Goal: Task Accomplishment & Management: Manage account settings

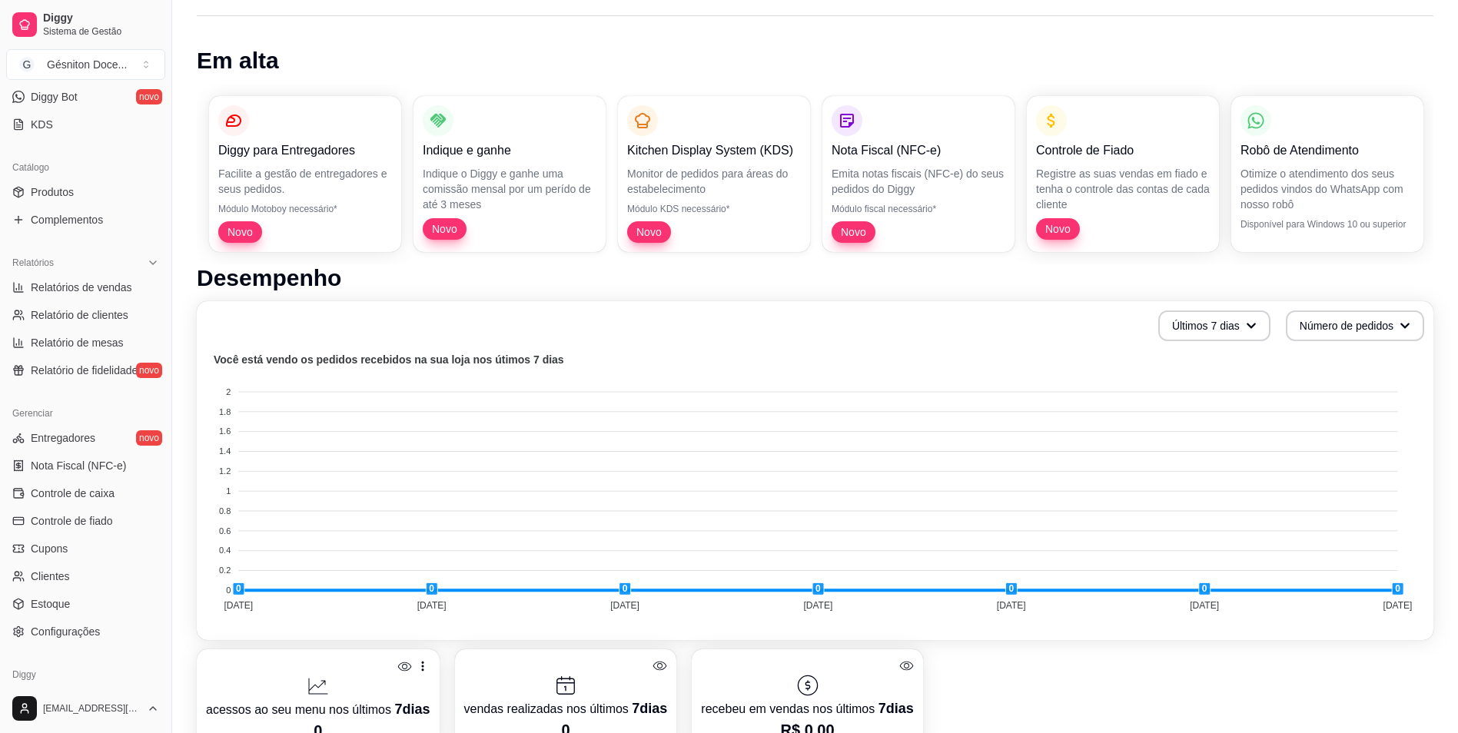
scroll to position [373, 0]
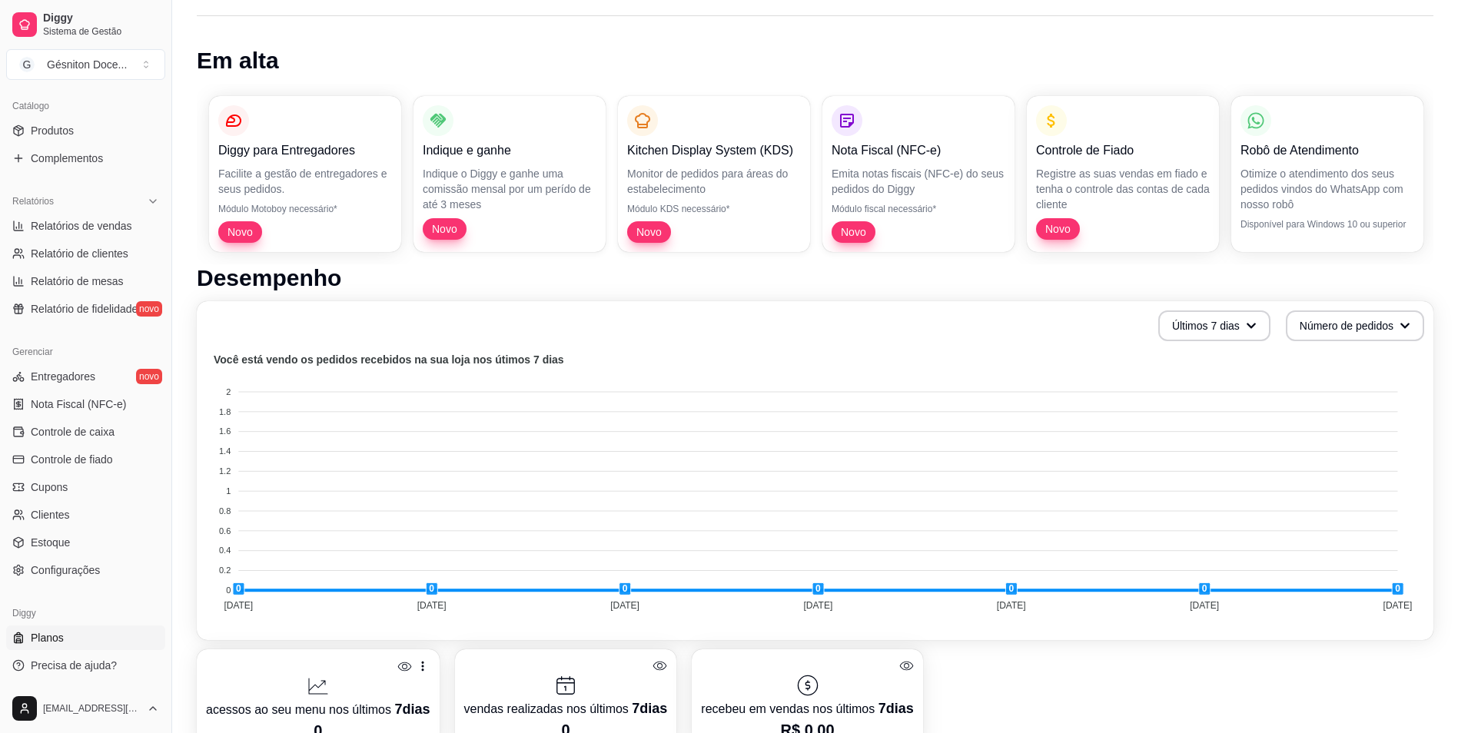
click at [75, 637] on link "Planos" at bounding box center [85, 637] width 159 height 25
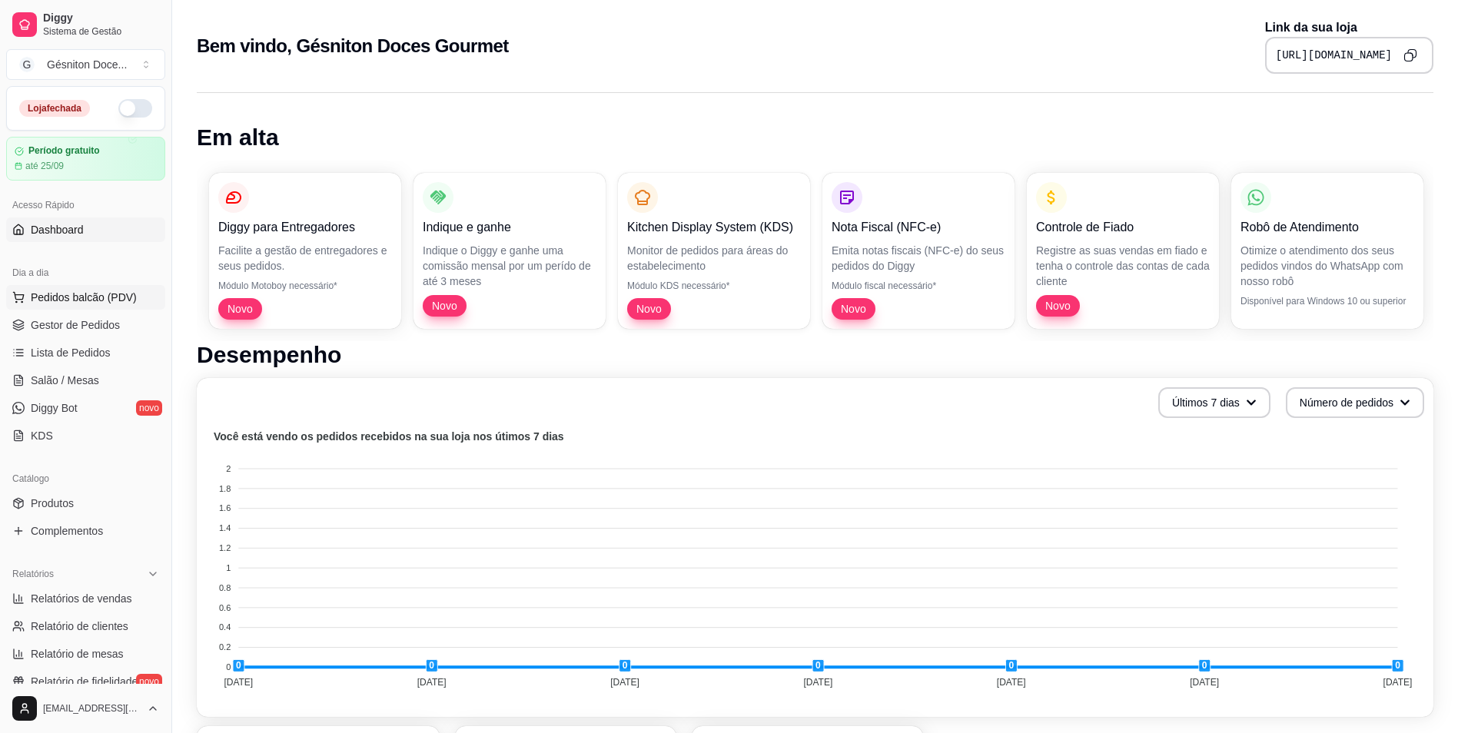
click at [90, 302] on span "Pedidos balcão (PDV)" at bounding box center [84, 297] width 106 height 15
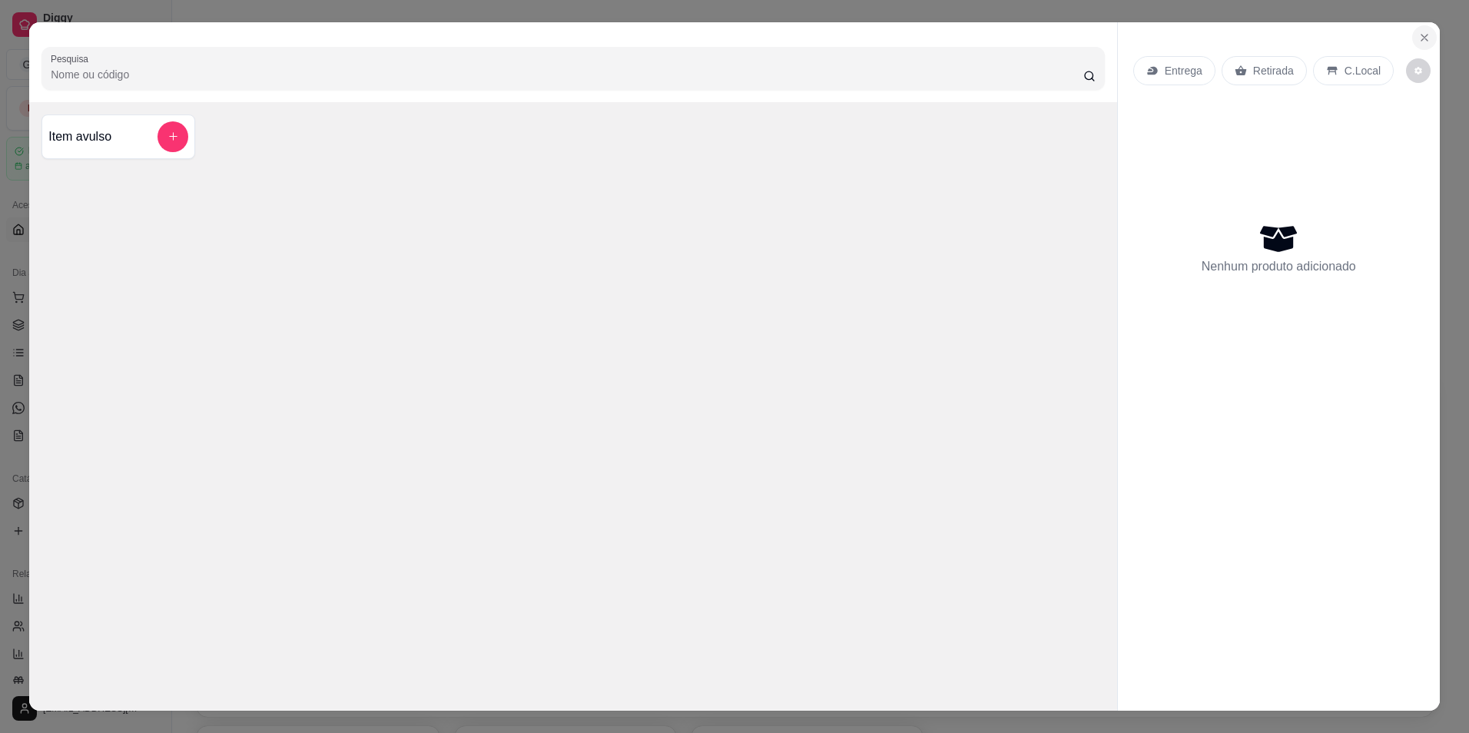
click at [1418, 34] on icon "Close" at bounding box center [1424, 38] width 12 height 12
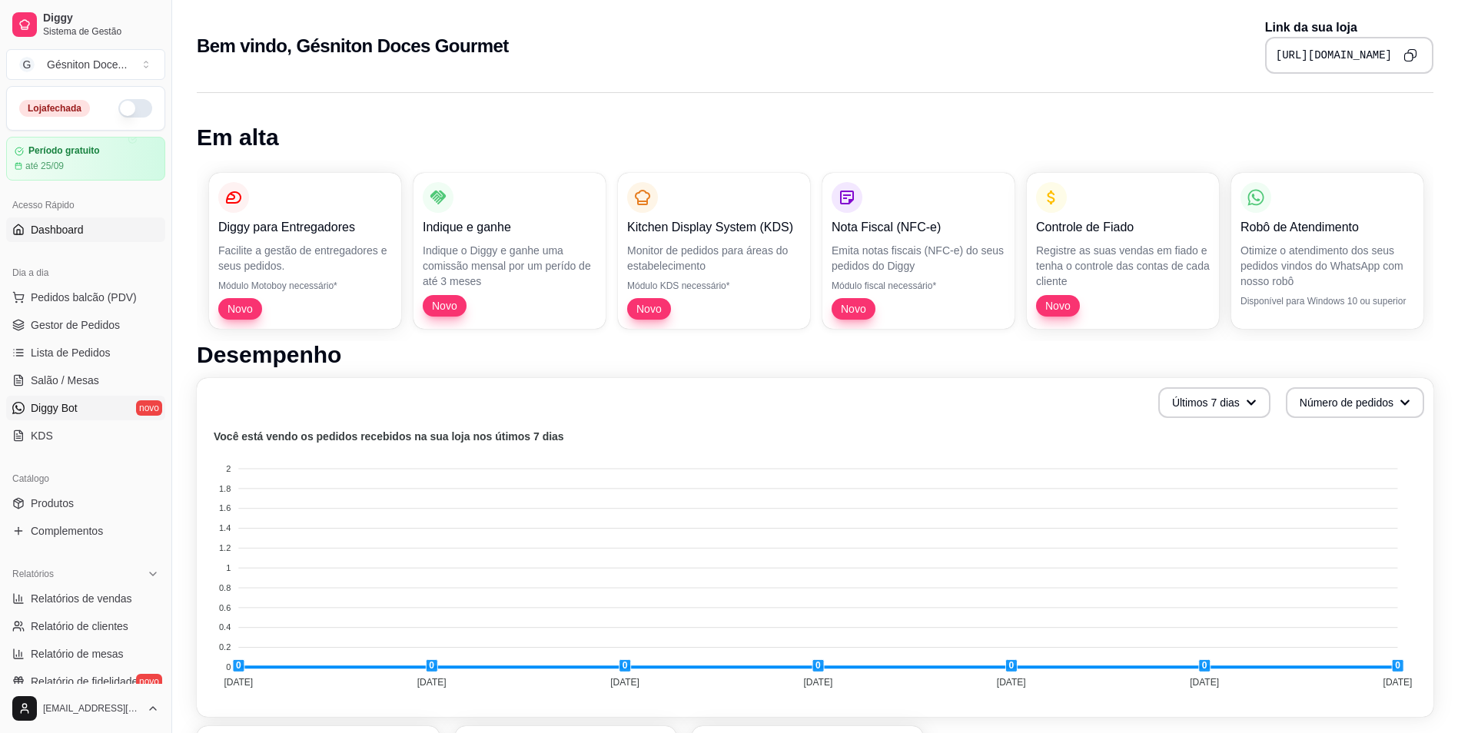
click at [55, 412] on span "Diggy Bot" at bounding box center [54, 407] width 47 height 15
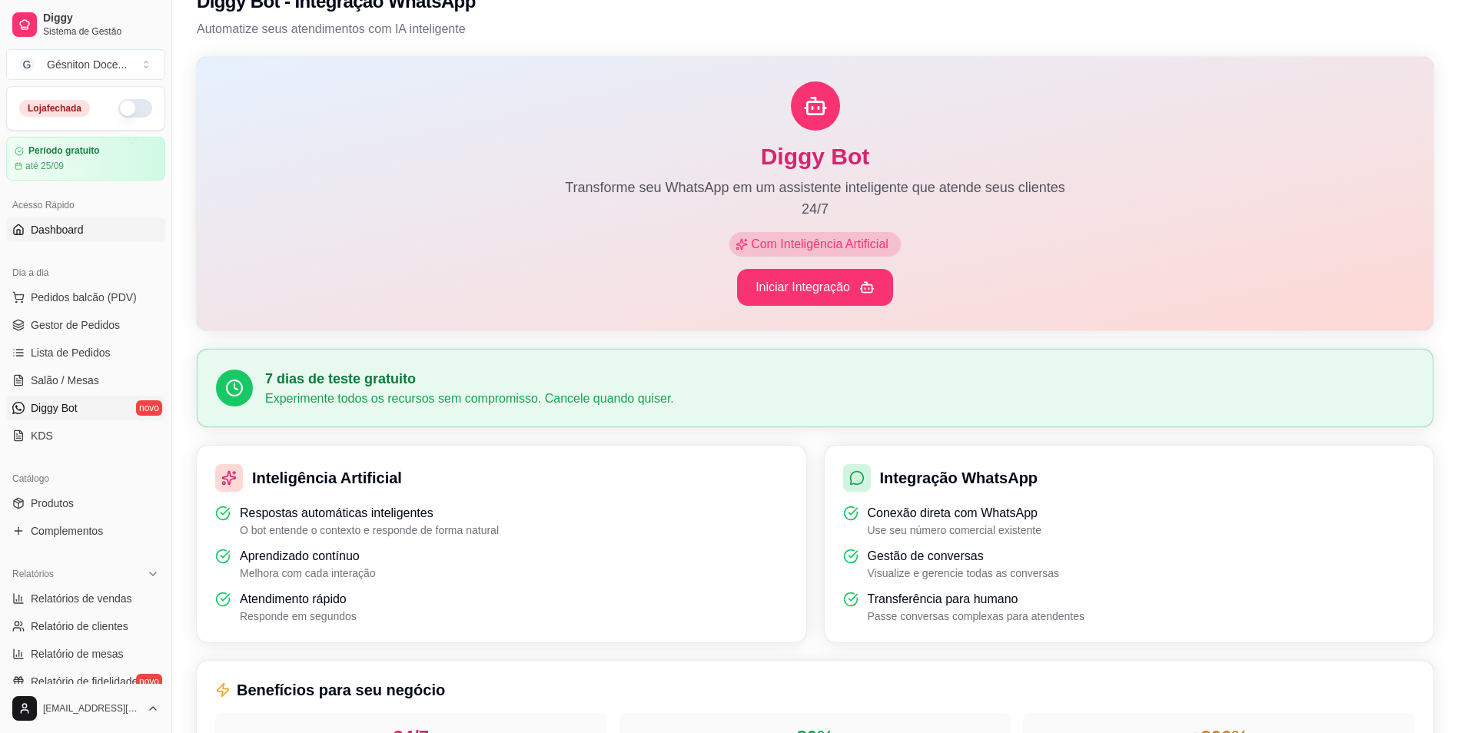
click at [58, 231] on span "Dashboard" at bounding box center [57, 229] width 53 height 15
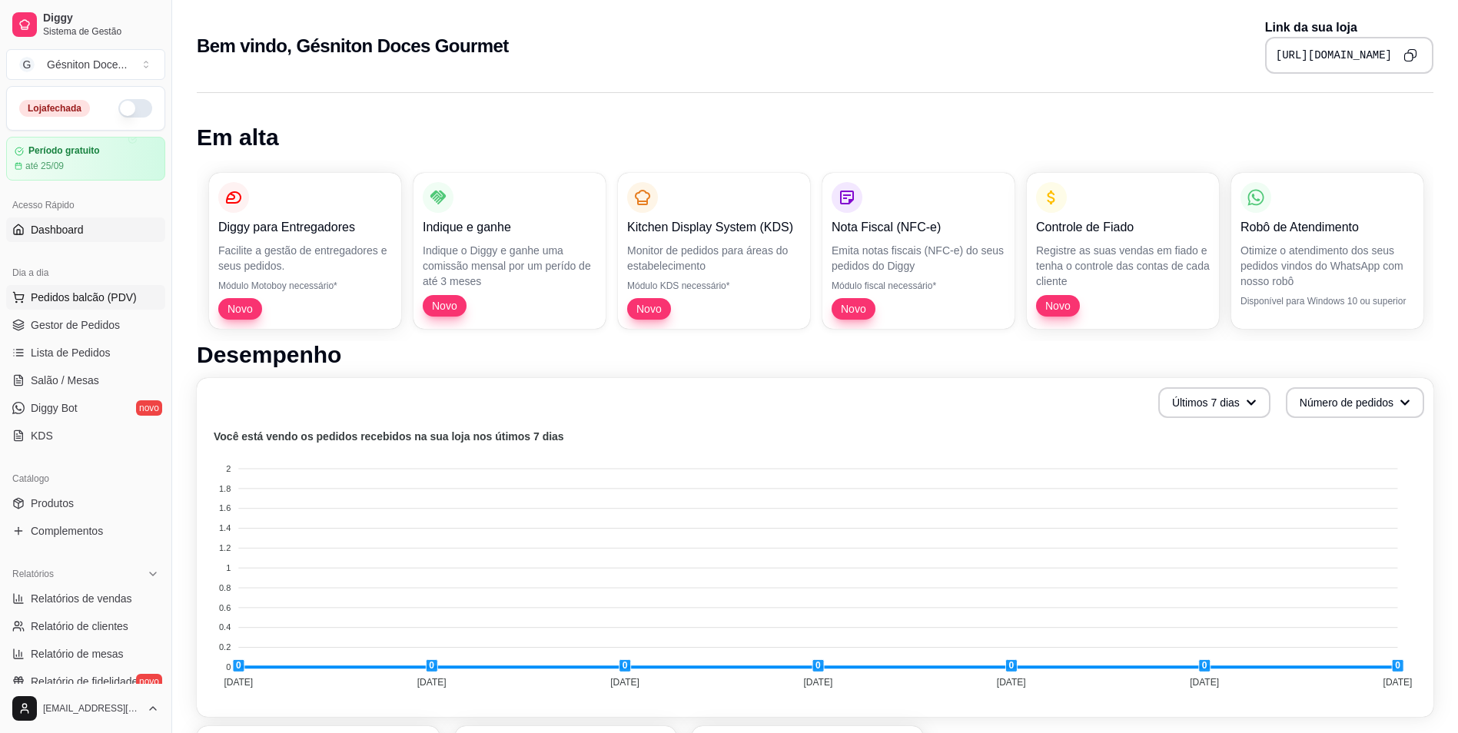
click at [68, 297] on span "Pedidos balcão (PDV)" at bounding box center [84, 297] width 106 height 15
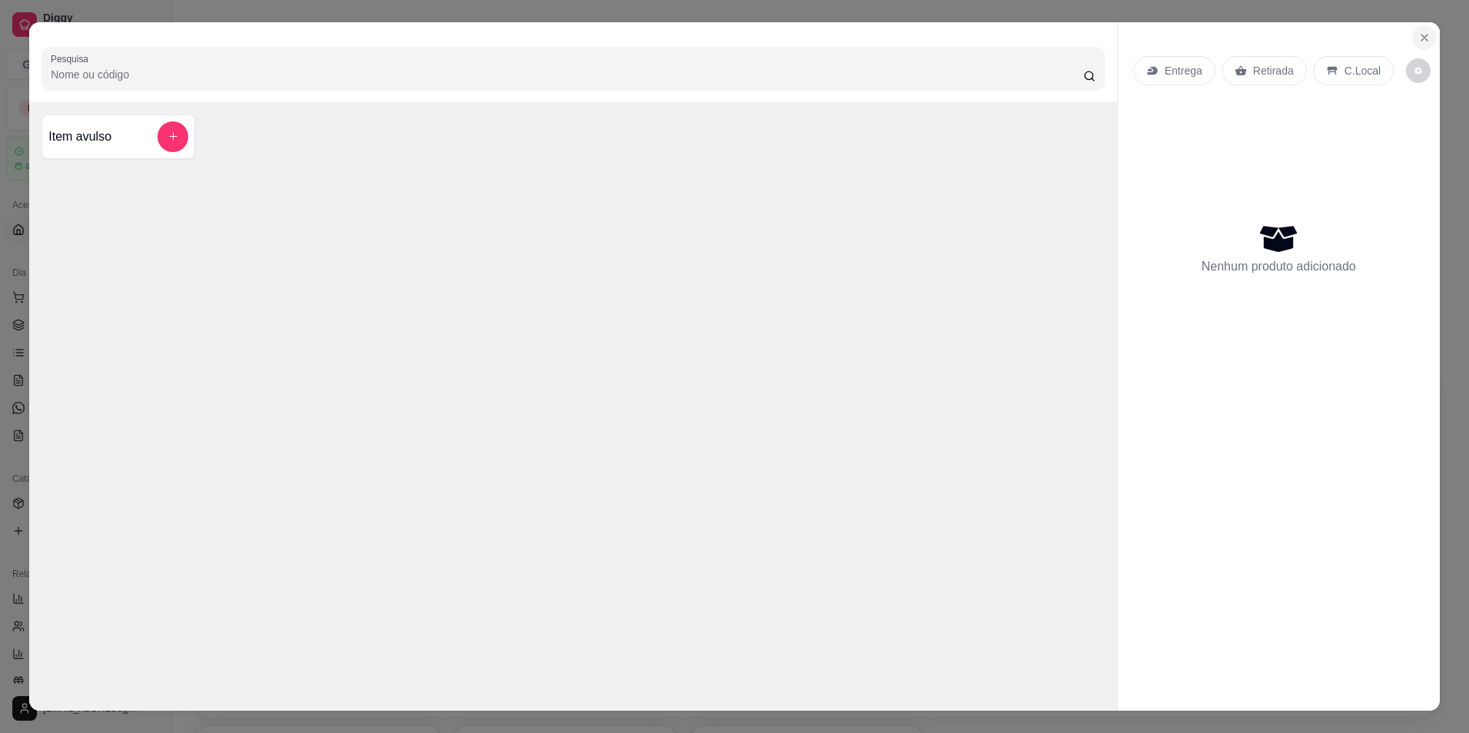
click at [1418, 40] on icon "Close" at bounding box center [1424, 38] width 12 height 12
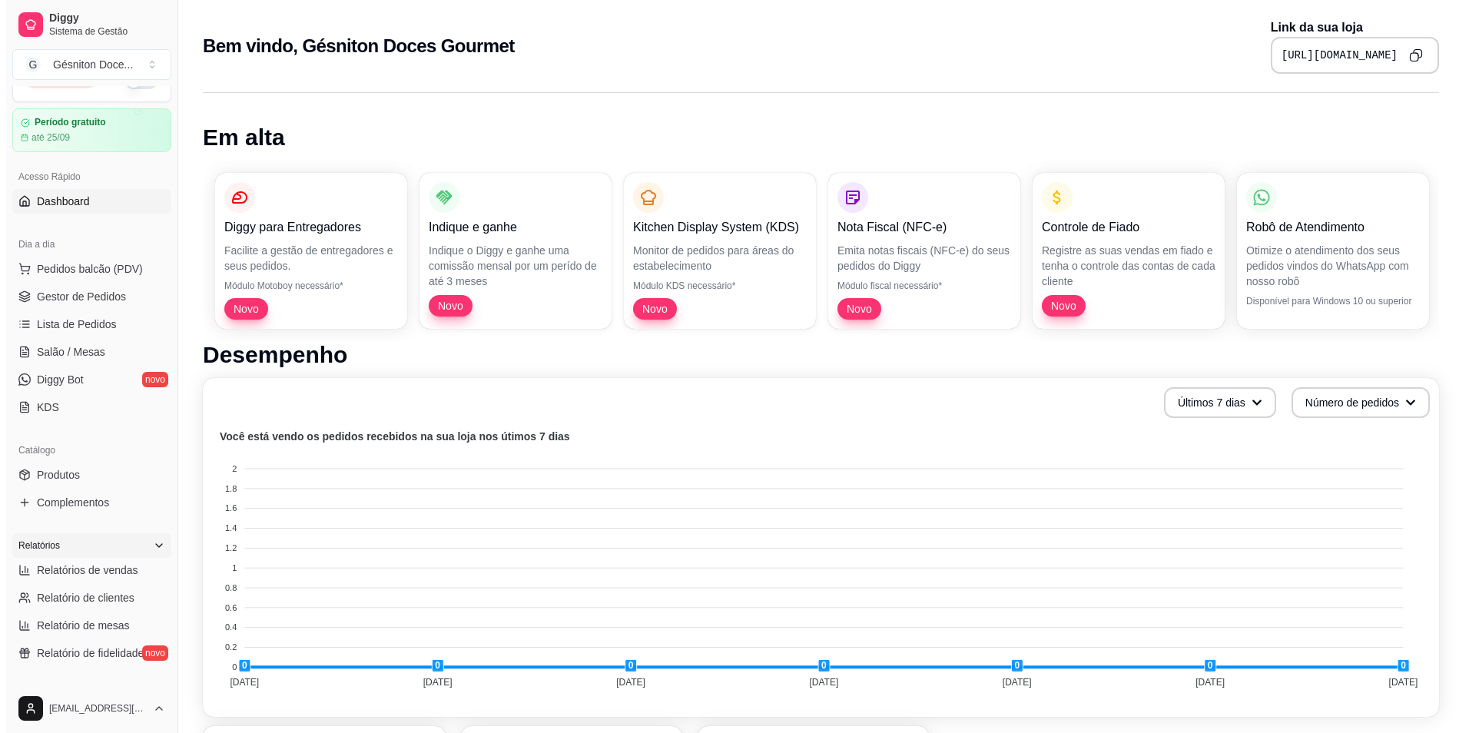
scroll to position [77, 0]
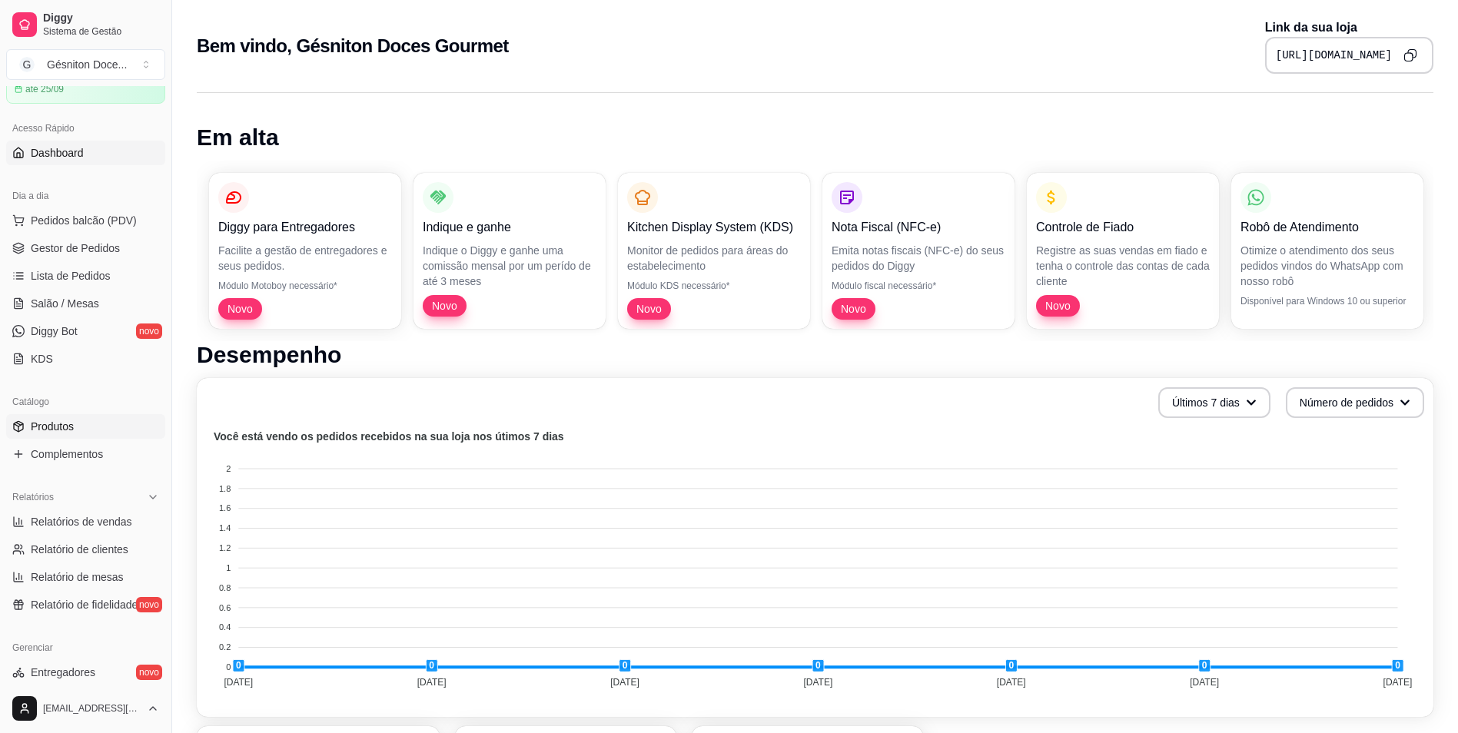
click at [51, 432] on span "Produtos" at bounding box center [52, 426] width 43 height 15
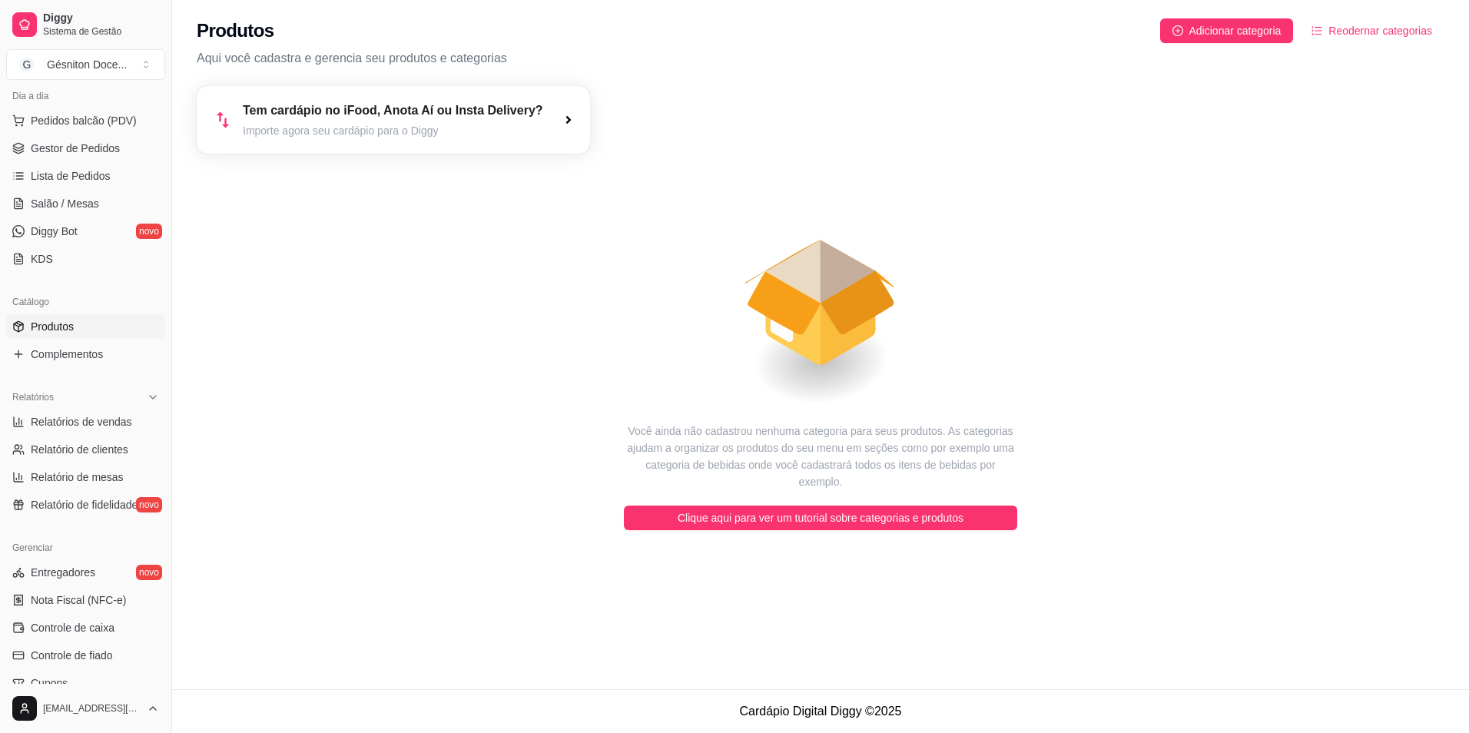
scroll to position [307, 0]
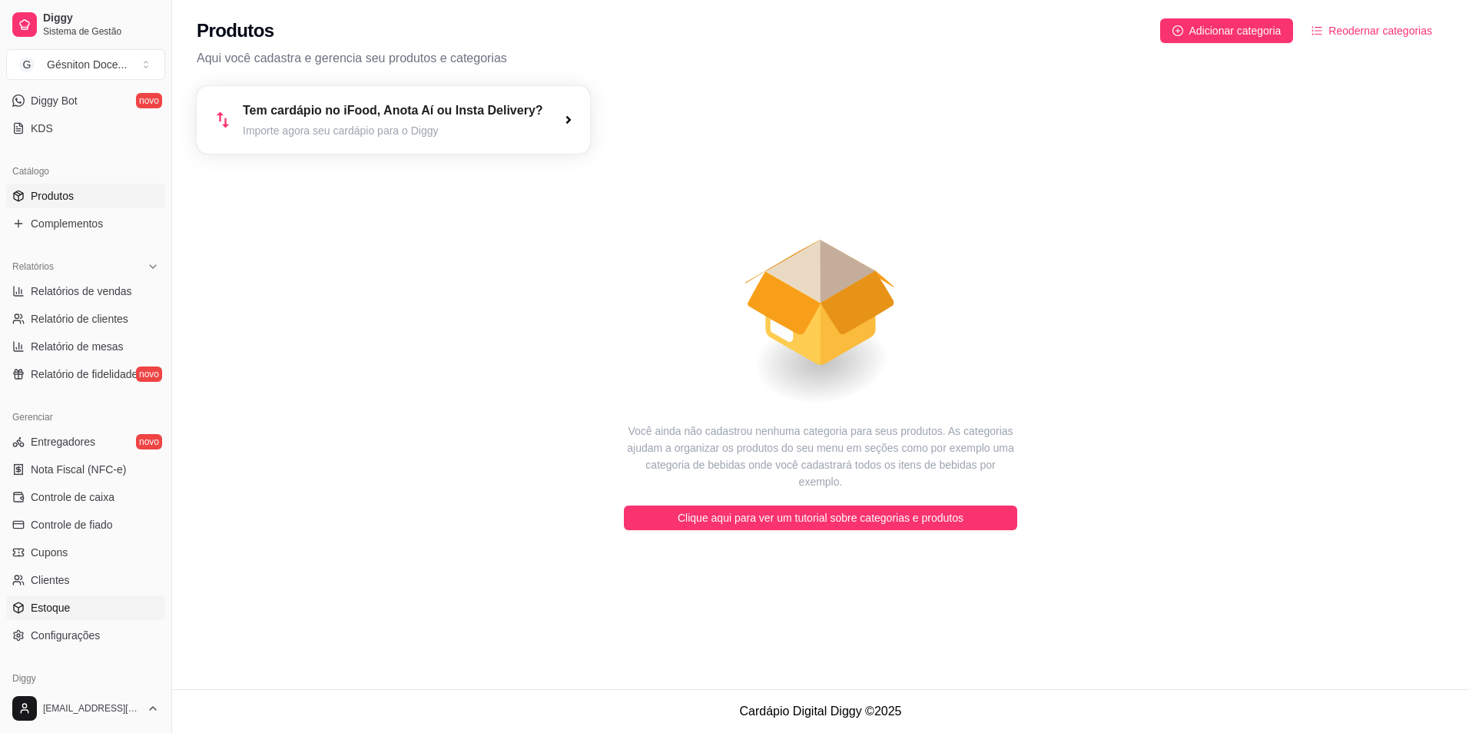
click at [51, 601] on span "Estoque" at bounding box center [50, 607] width 39 height 15
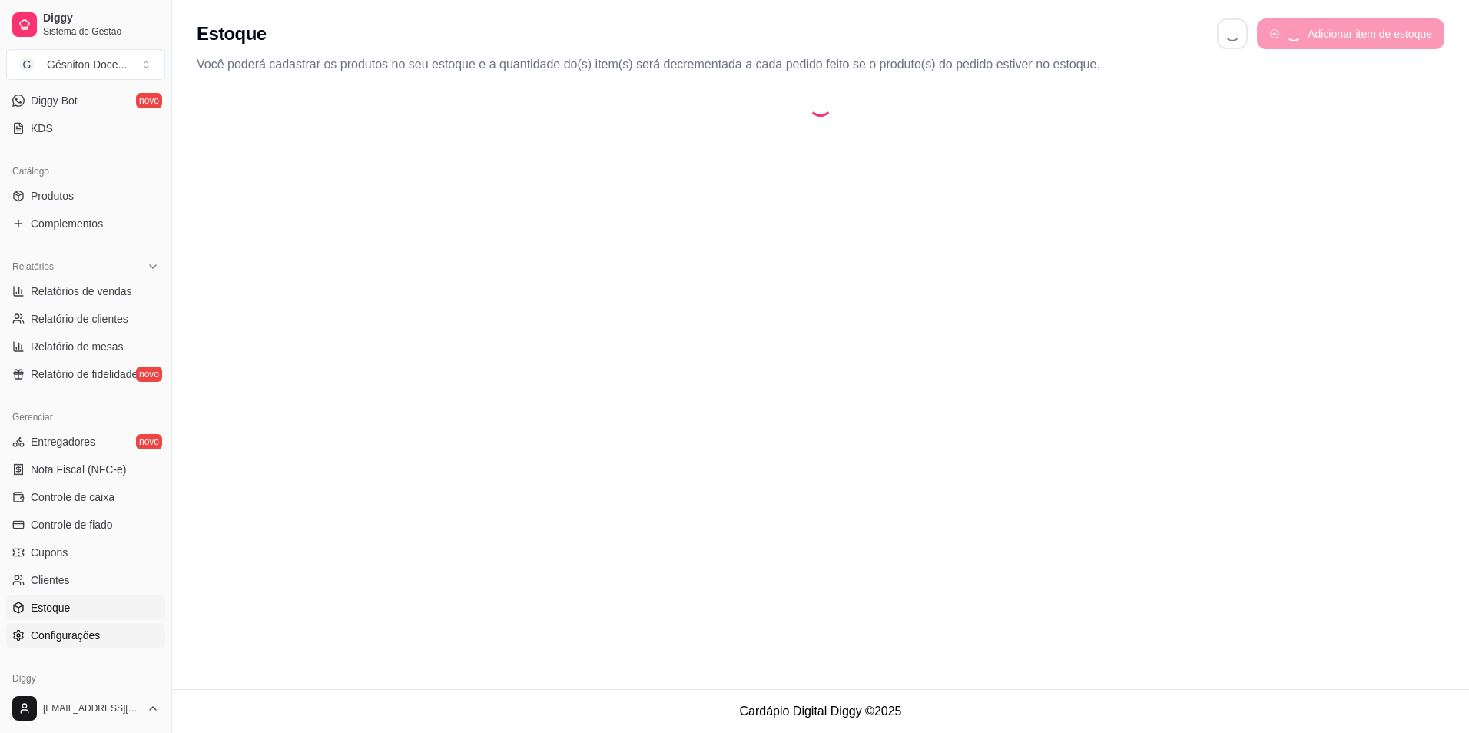
select select "QUANTITY_ORDER"
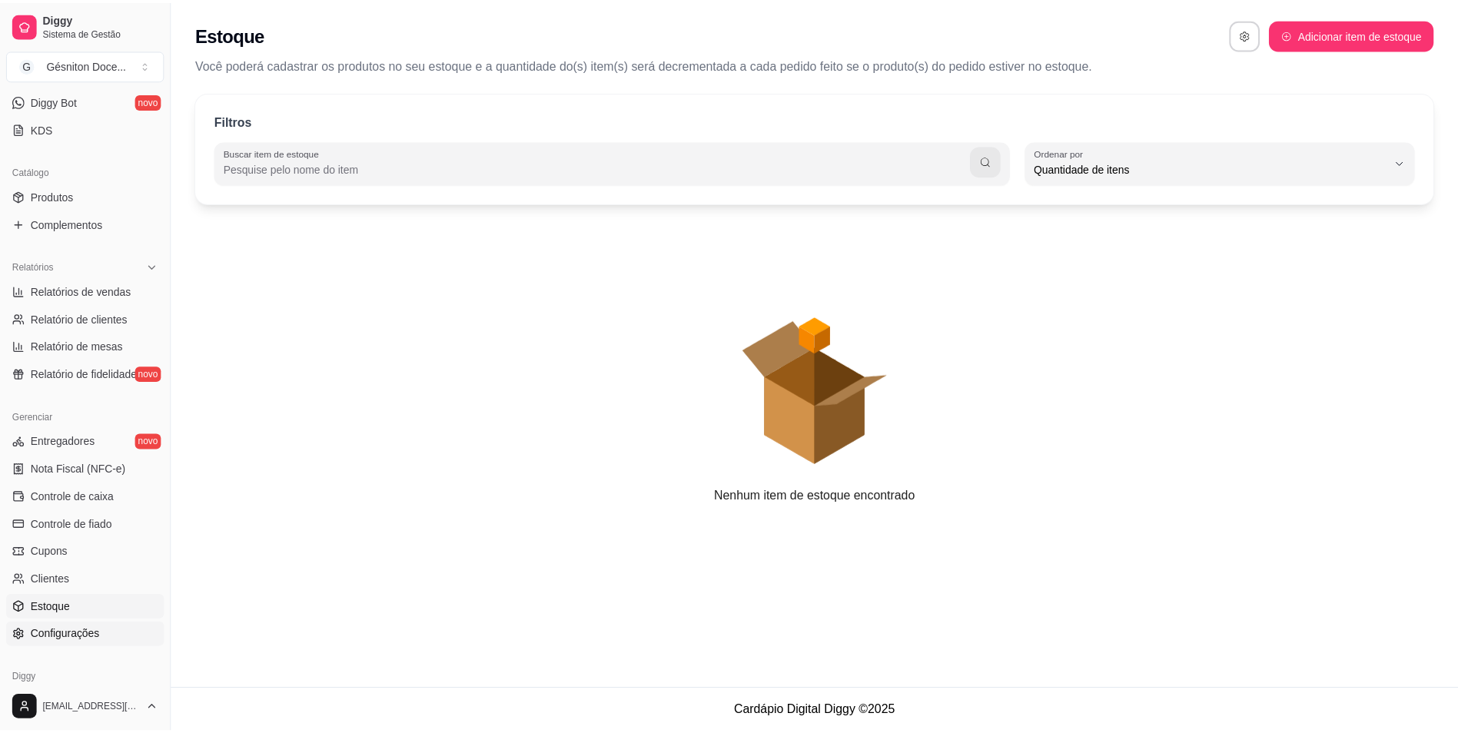
scroll to position [15, 0]
click at [63, 637] on span "Configurações" at bounding box center [65, 635] width 69 height 15
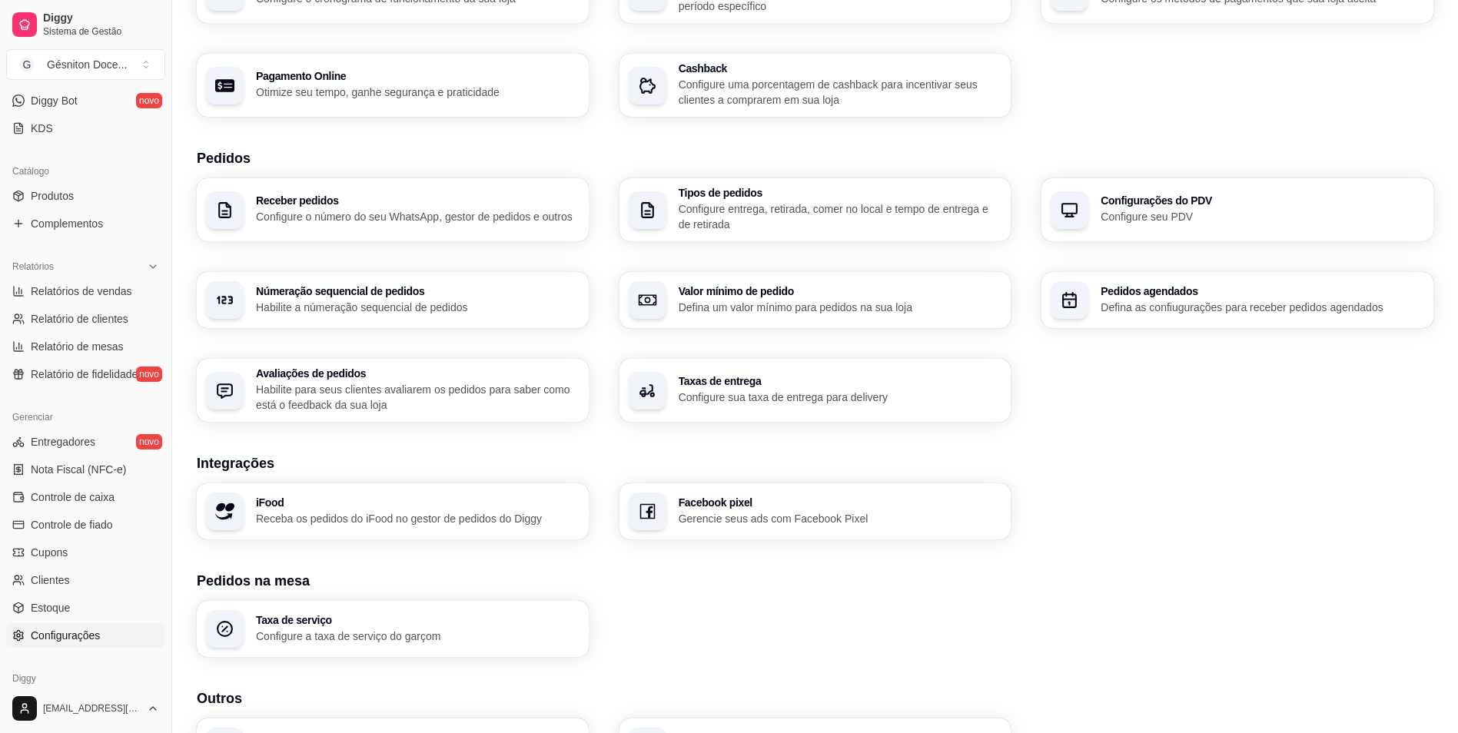
scroll to position [307, 0]
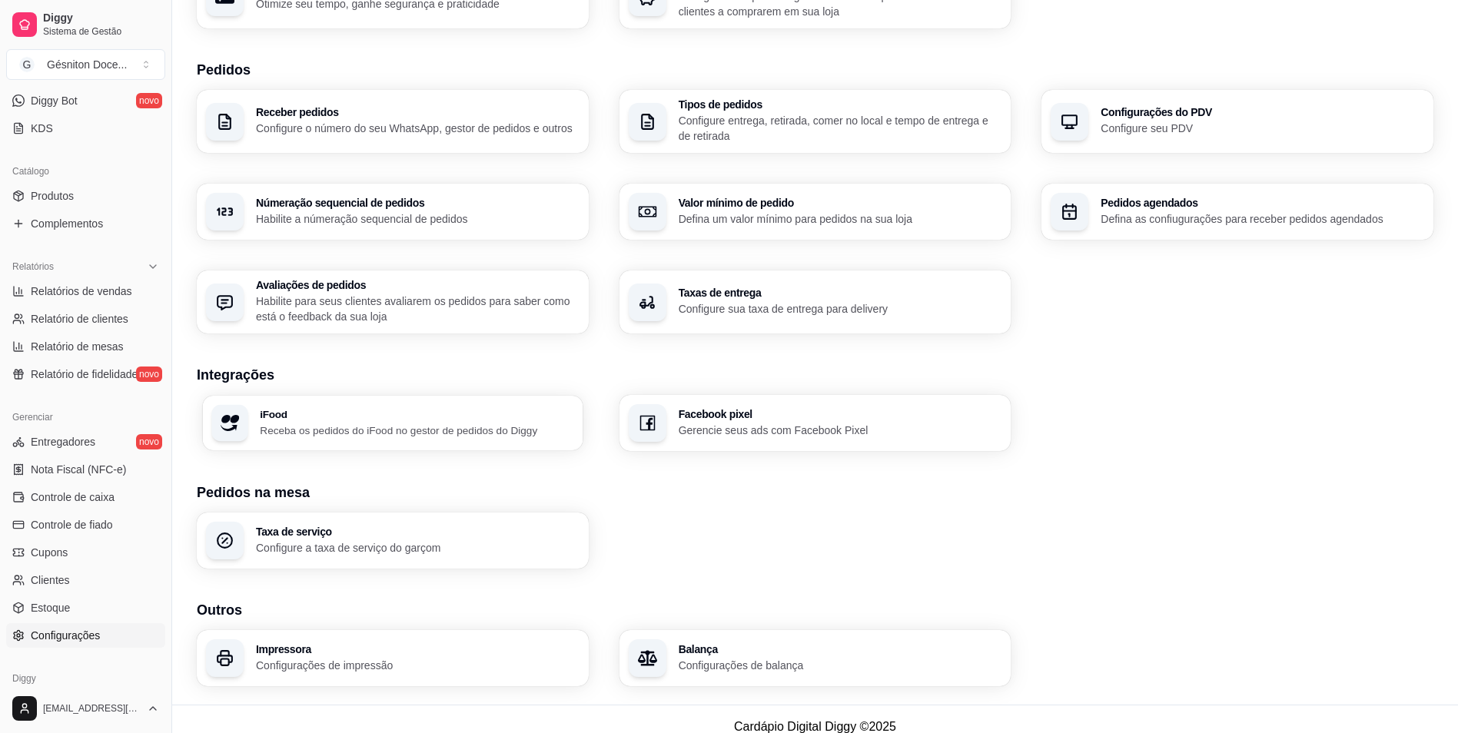
click at [383, 434] on p "Receba os pedidos do iFood no gestor de pedidos do Diggy" at bounding box center [417, 430] width 314 height 15
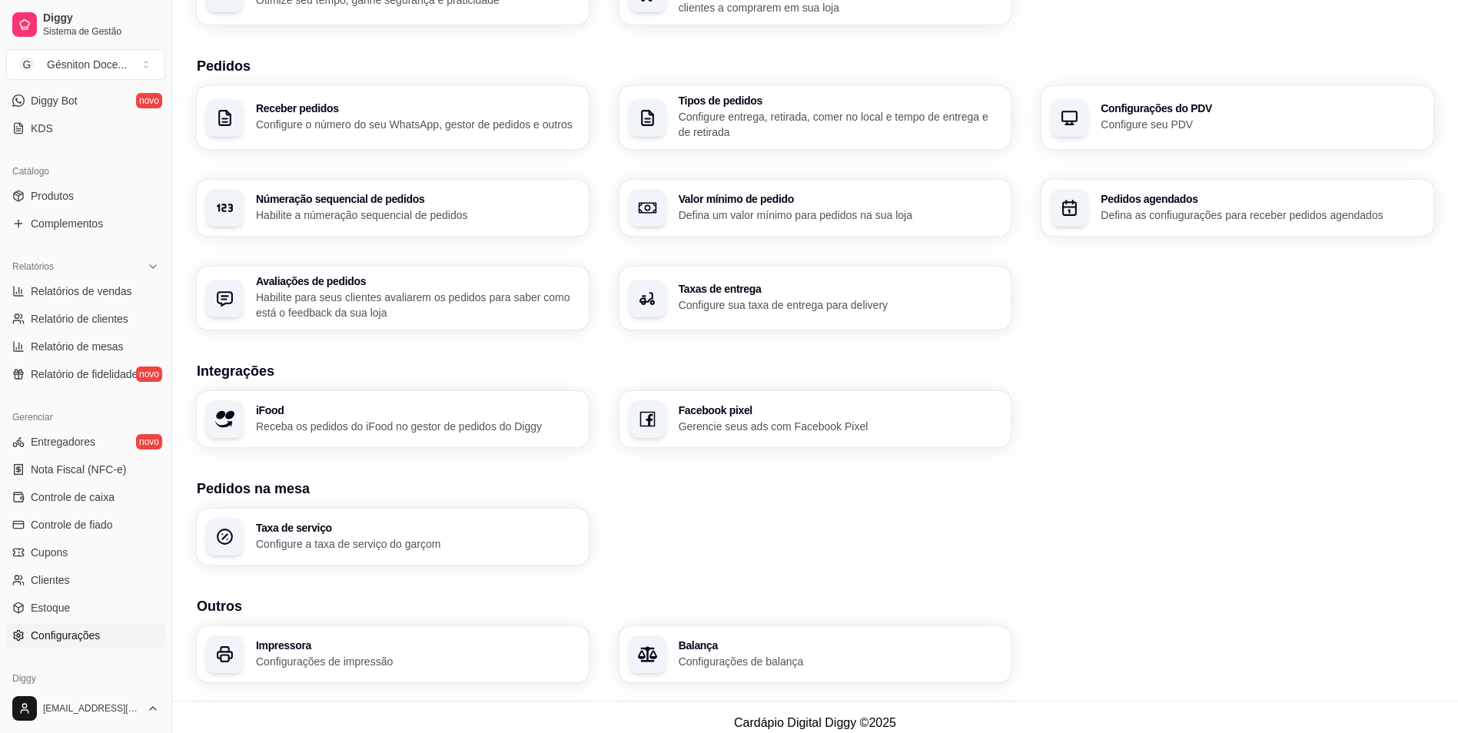
scroll to position [323, 0]
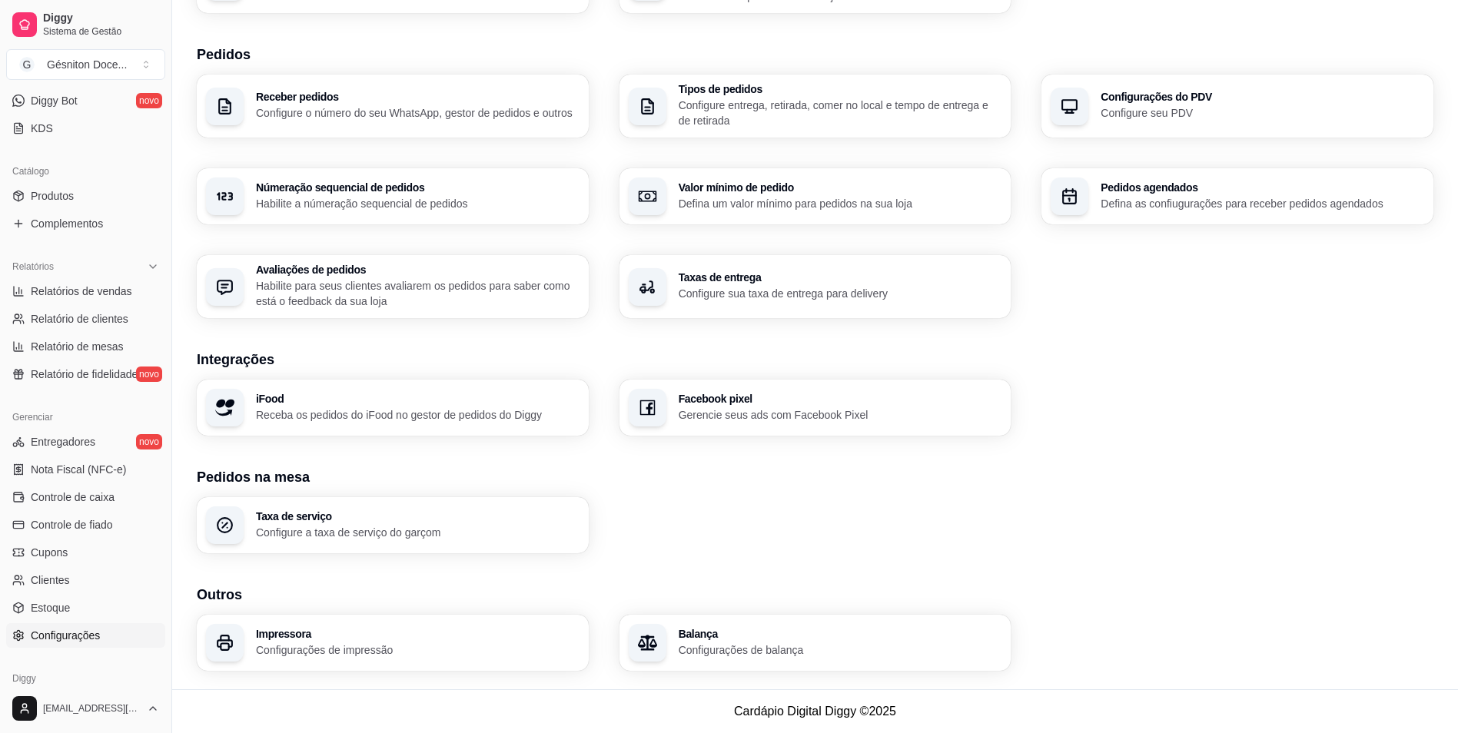
click at [986, 367] on div "Loja Informações da loja Principais informações da sua loja como endereço, nome…" at bounding box center [815, 205] width 1236 height 932
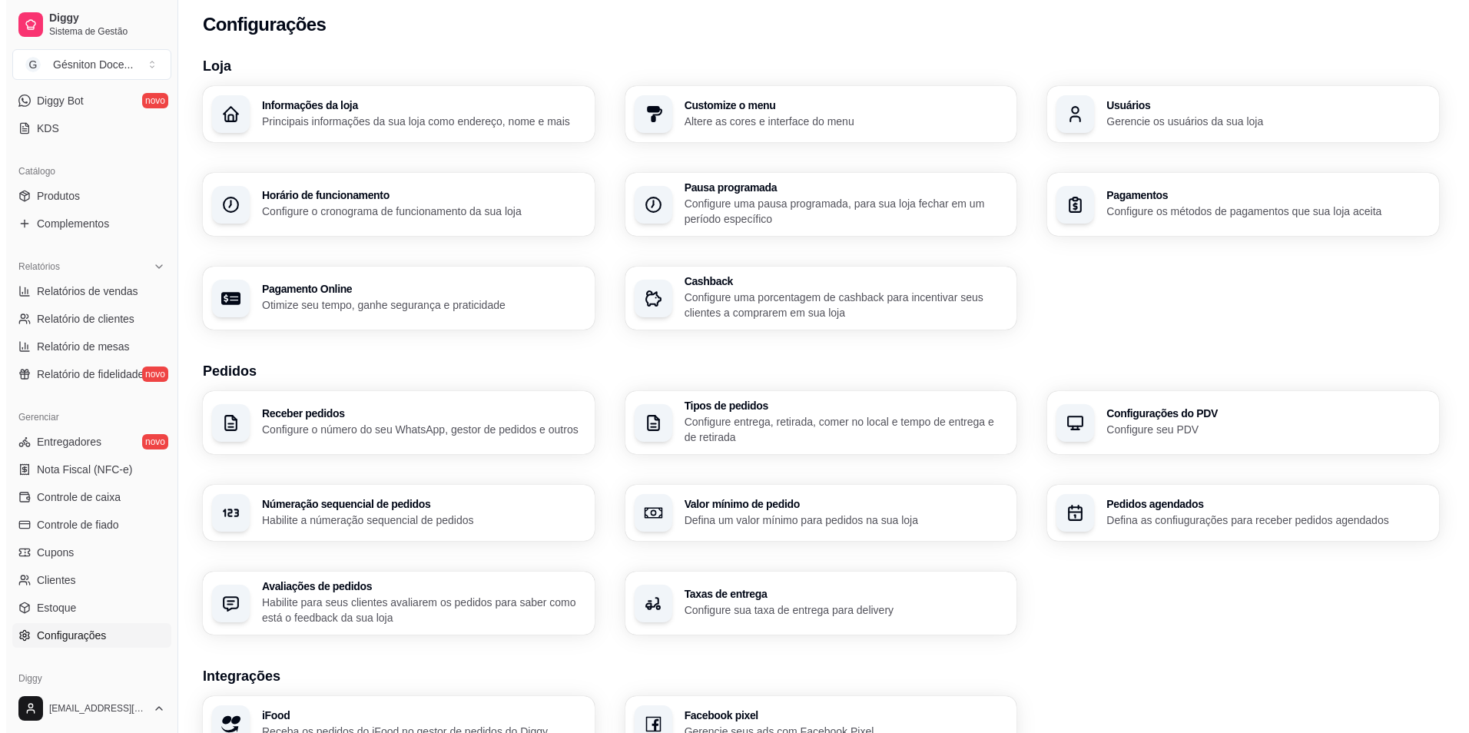
scroll to position [0, 0]
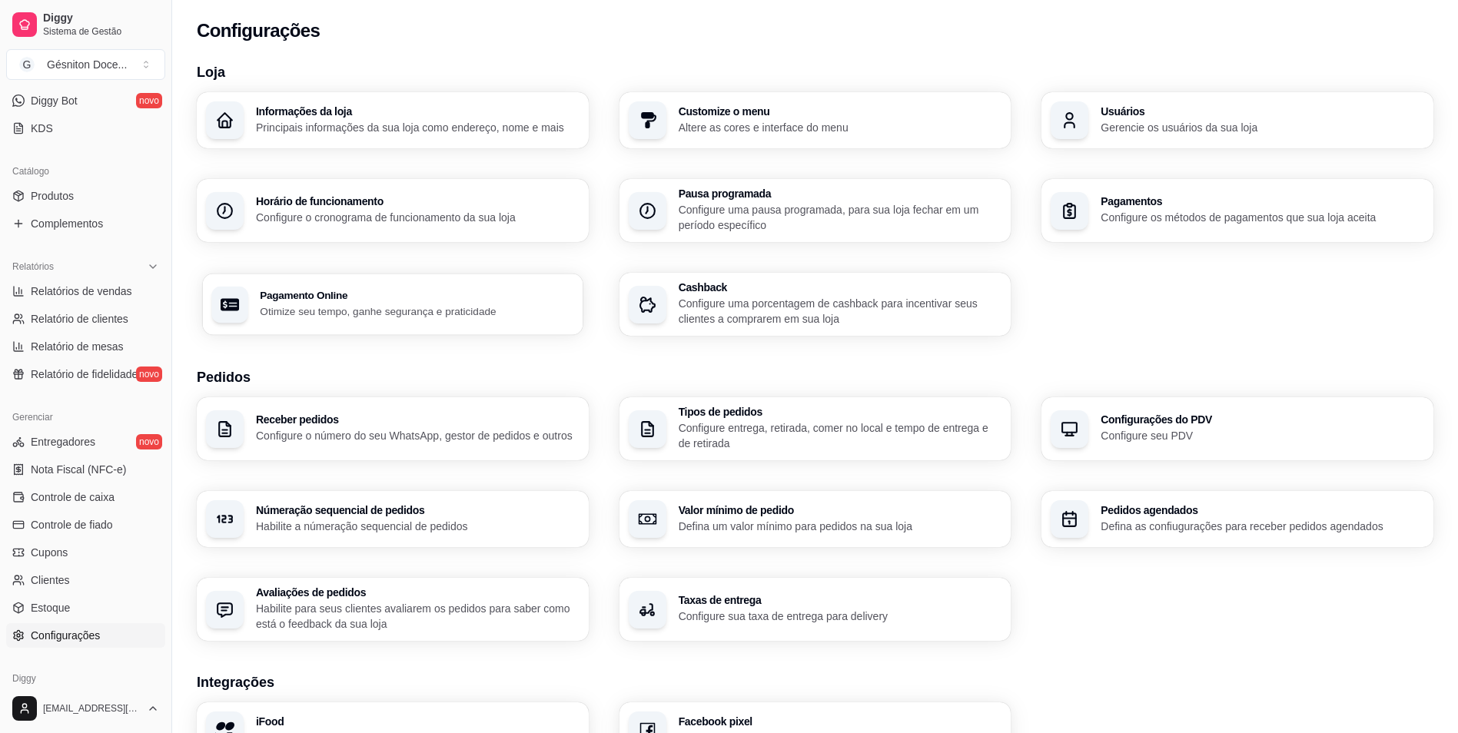
click at [333, 299] on h3 "Pagamento Online" at bounding box center [417, 295] width 314 height 11
select select "4.98"
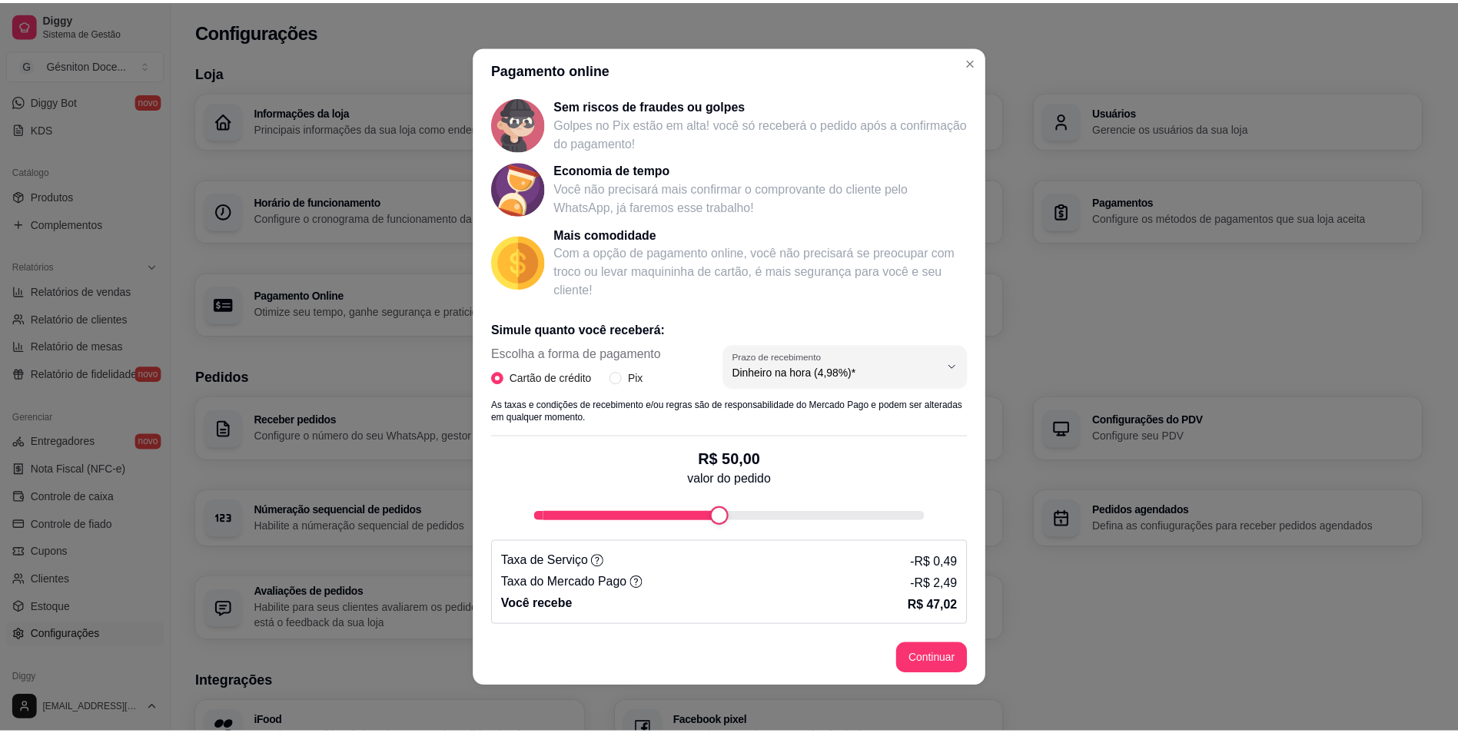
scroll to position [3, 0]
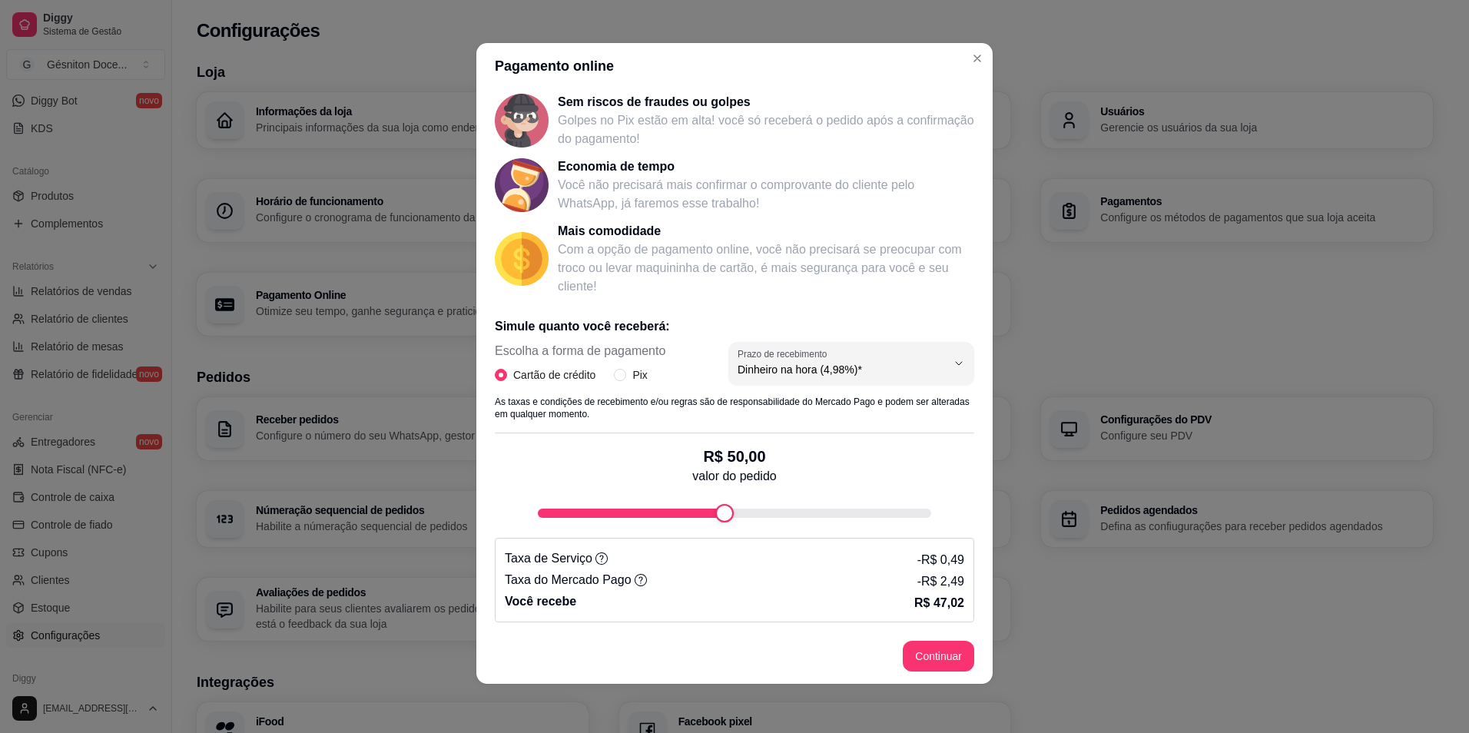
click at [615, 365] on div "Escolha a forma de pagamento Cartão de crédito Pix" at bounding box center [580, 362] width 171 height 41
click at [615, 374] on input "Pix" at bounding box center [620, 375] width 12 height 12
radio input "true"
click at [495, 376] on input "Cartão de crédito" at bounding box center [501, 375] width 12 height 12
radio input "true"
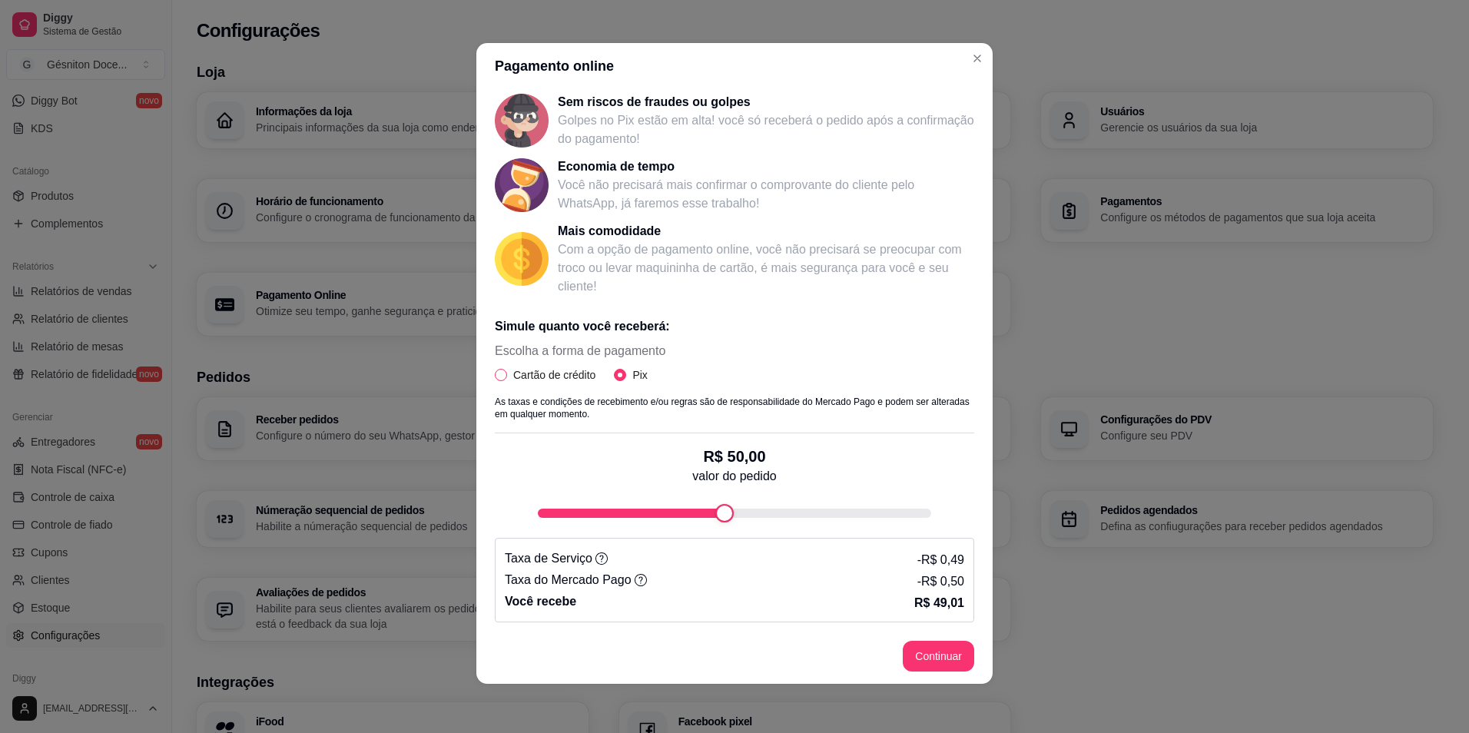
radio input "false"
select select "4.98"
click at [838, 366] on span "Dinheiro na hora (4,98%)*" at bounding box center [842, 369] width 209 height 15
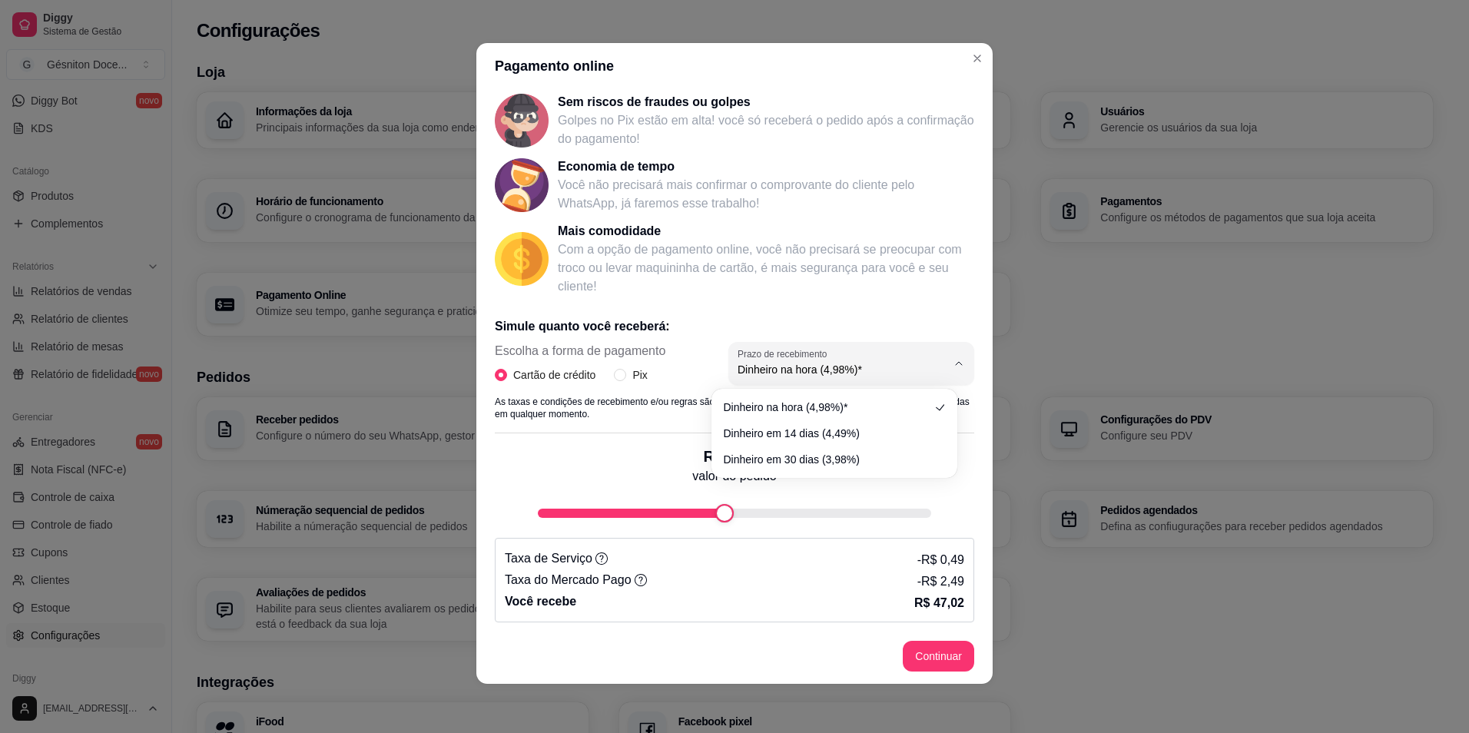
click at [593, 476] on div "R$ 50,00 valor do pedido" at bounding box center [734, 477] width 479 height 89
click at [944, 672] on footer "Continuar" at bounding box center [734, 656] width 516 height 55
click at [941, 658] on button "Continuar" at bounding box center [938, 657] width 69 height 30
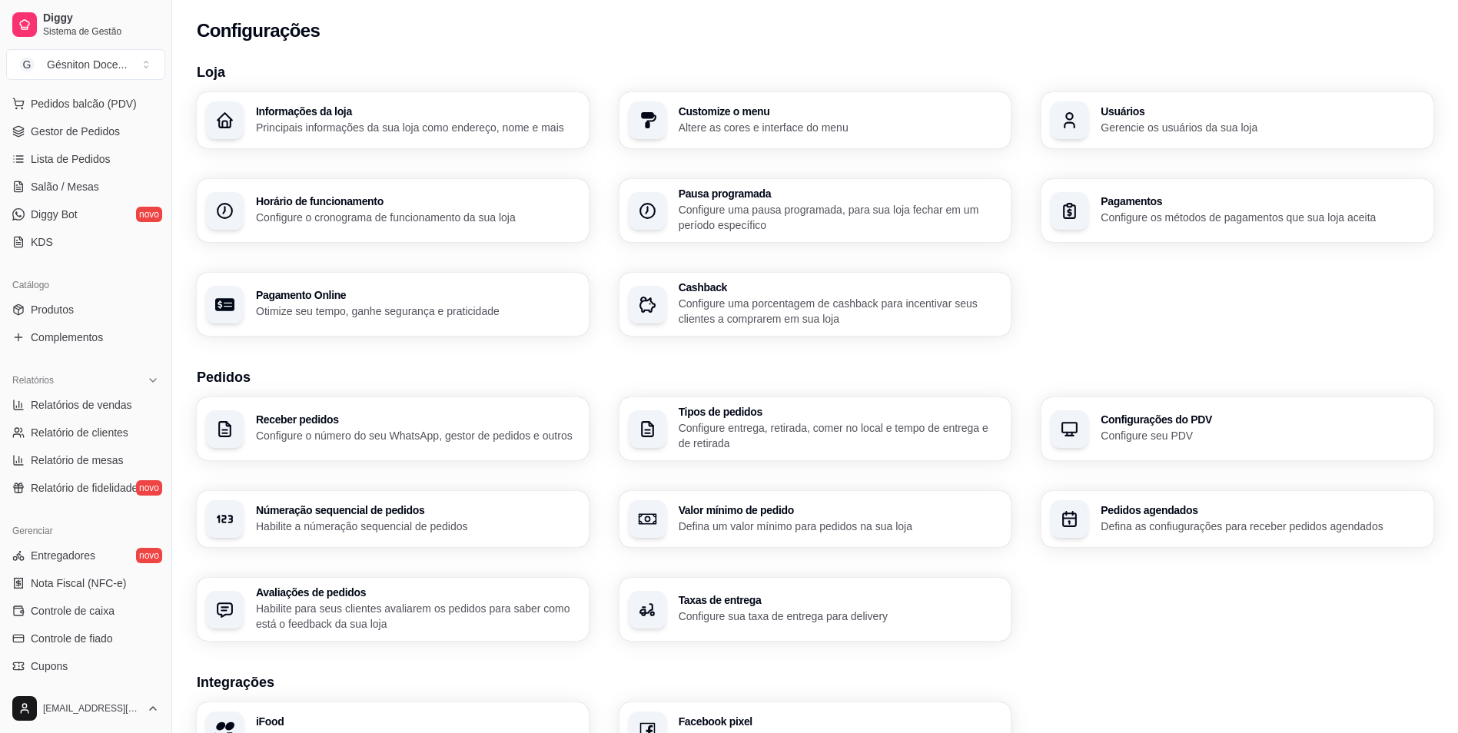
scroll to position [77, 0]
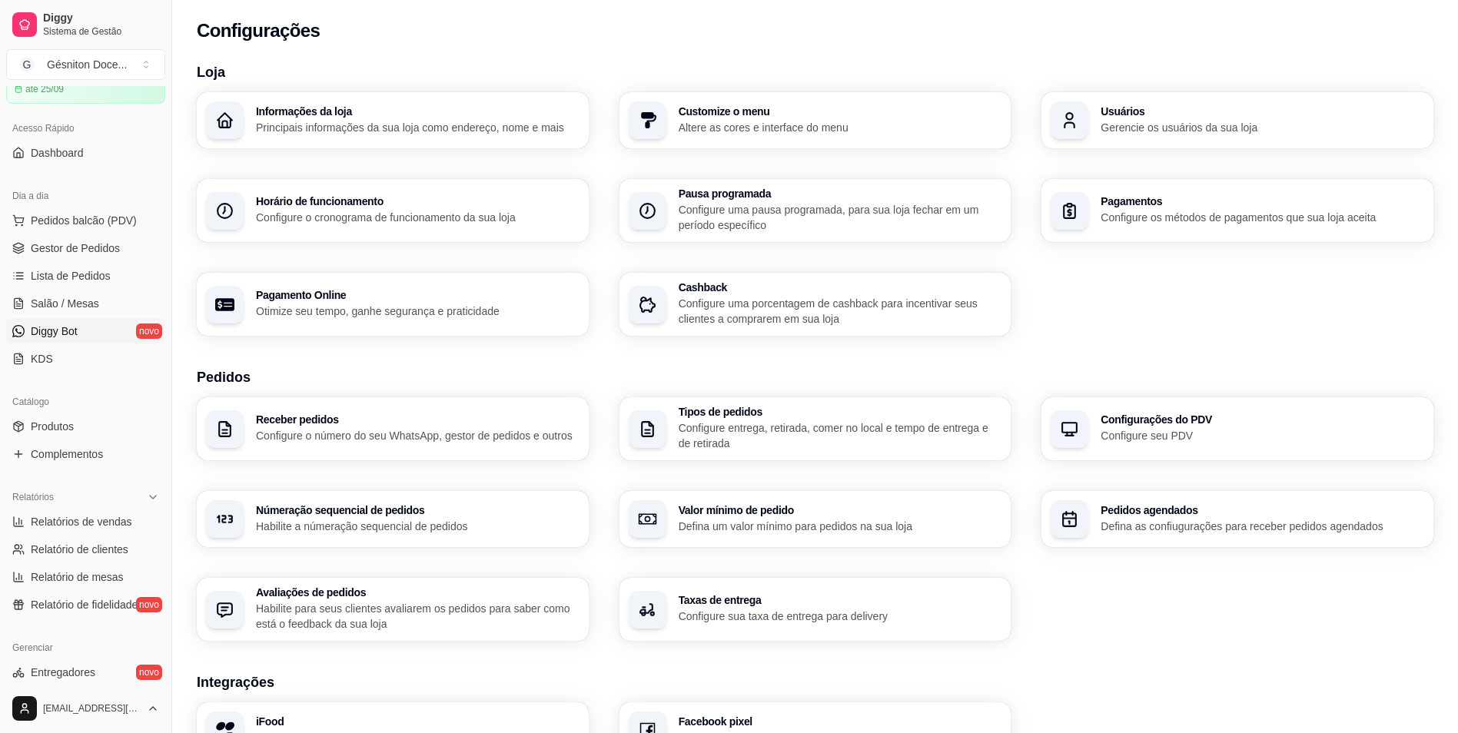
click at [77, 325] on span "Diggy Bot" at bounding box center [54, 331] width 47 height 15
